Goal: Task Accomplishment & Management: Manage account settings

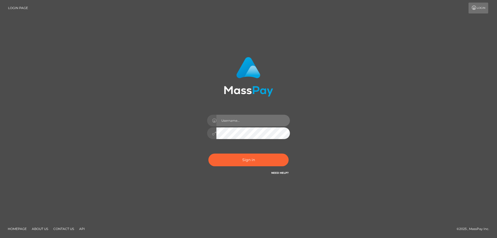
click at [226, 123] on input "text" at bounding box center [252, 121] width 73 height 12
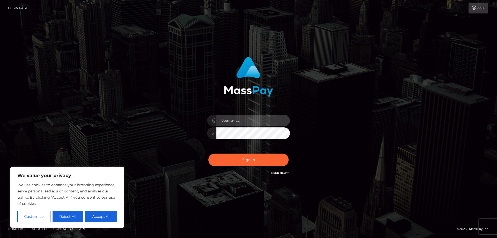
type input "[EMAIL_ADDRESS][DOMAIN_NAME]"
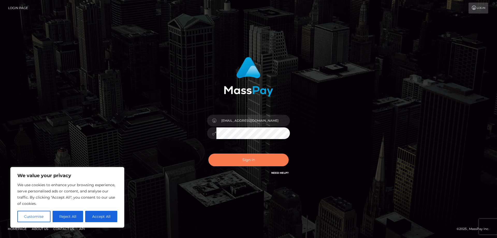
drag, startPoint x: 251, startPoint y: 157, endPoint x: 251, endPoint y: 160, distance: 2.8
click at [250, 158] on button "Sign in" at bounding box center [248, 159] width 80 height 13
